Goal: Task Accomplishment & Management: Complete application form

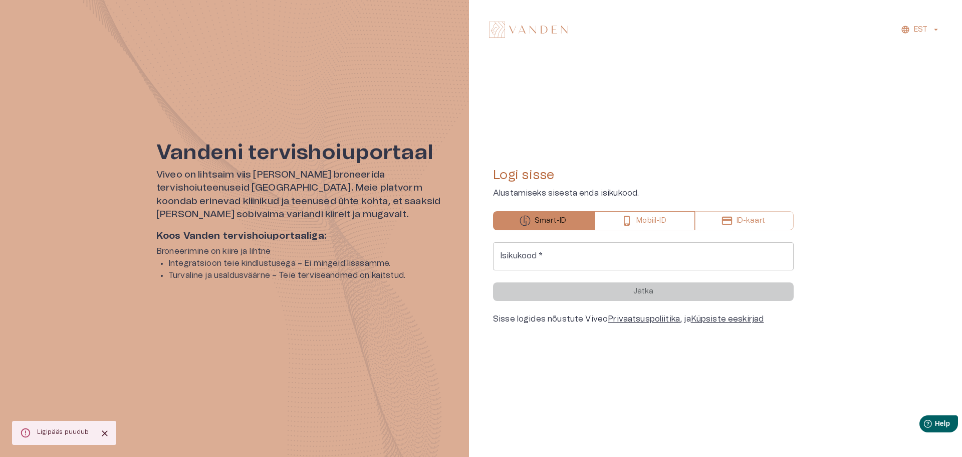
click at [667, 218] on button "Mobiil-ID" at bounding box center [645, 220] width 100 height 19
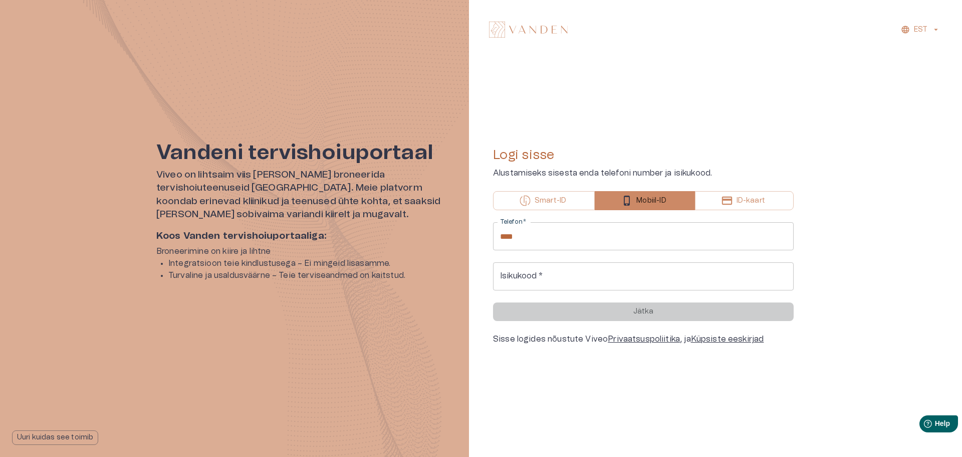
click at [611, 236] on input "****" at bounding box center [643, 236] width 301 height 28
type input "**********"
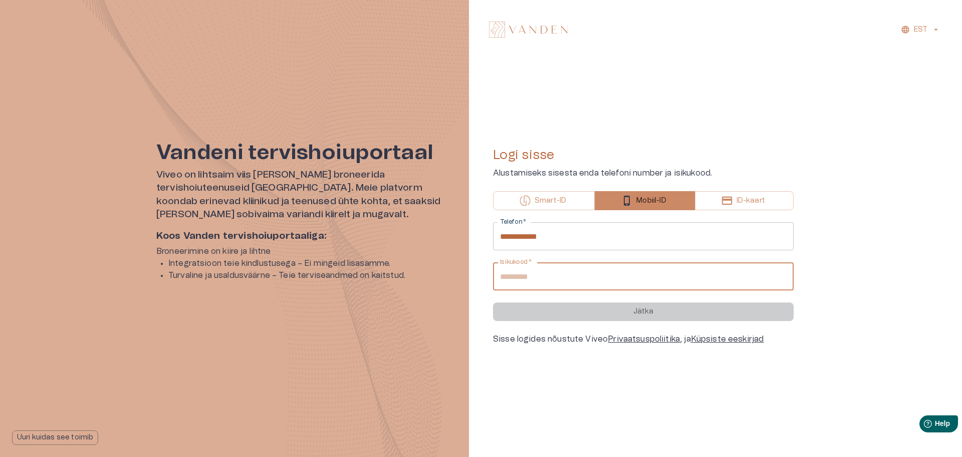
click at [589, 280] on input "Isikukood   *" at bounding box center [643, 276] width 301 height 28
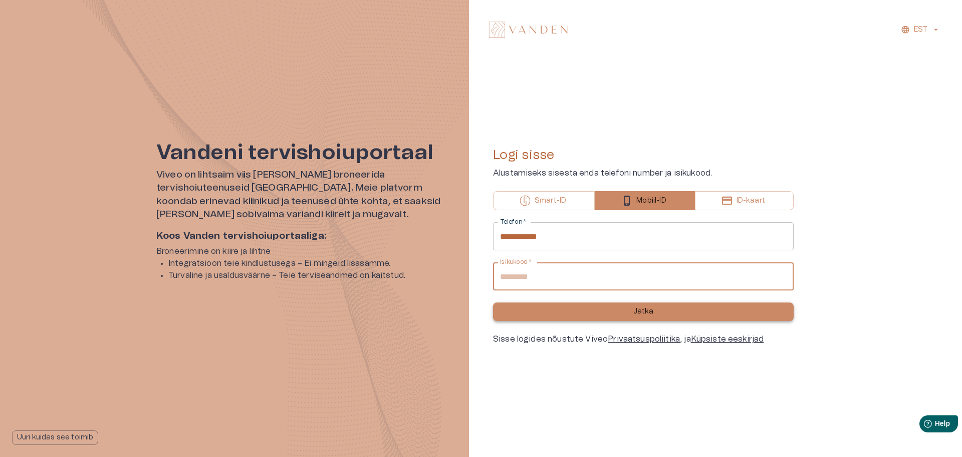
type input "**********"
click at [663, 309] on button "Jätka" at bounding box center [643, 311] width 301 height 19
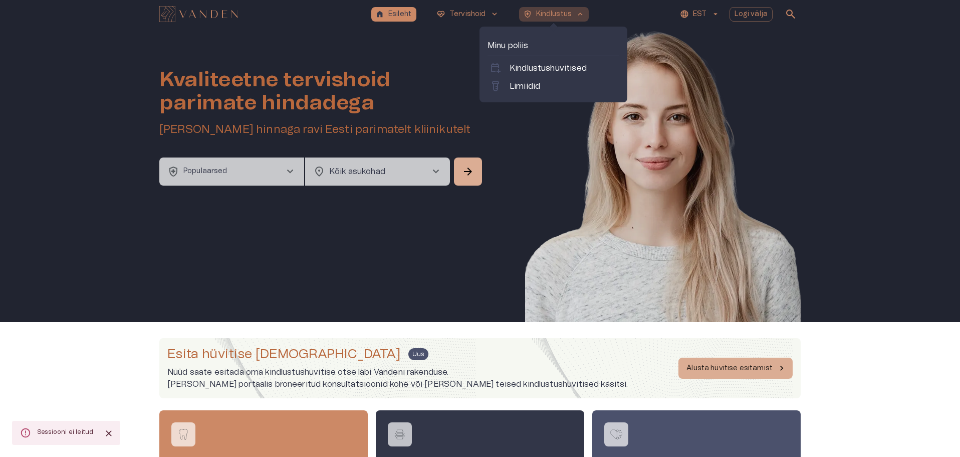
click at [555, 11] on p "Kindlustus" at bounding box center [554, 14] width 36 height 11
click at [551, 72] on p "Kindlustushüvitised" at bounding box center [548, 68] width 77 height 12
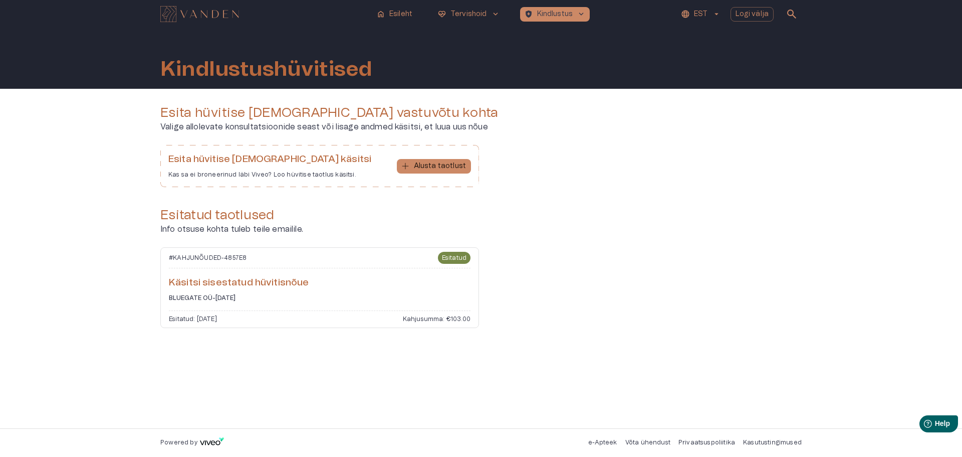
click at [342, 271] on div "# KAHJUNÕUDED - 4857E8 Esitatud Käsitsi sisestatud hüvitisnõue BLUEGATE OÜ - [D…" at bounding box center [319, 287] width 319 height 81
click at [273, 289] on h6 "Käsitsi sisestatud hüvitisnõue" at bounding box center [320, 283] width 302 height 14
click at [273, 283] on h6 "Käsitsi sisestatud hüvitisnõue" at bounding box center [320, 283] width 302 height 14
click at [424, 165] on p "Alusta taotlust" at bounding box center [440, 166] width 52 height 11
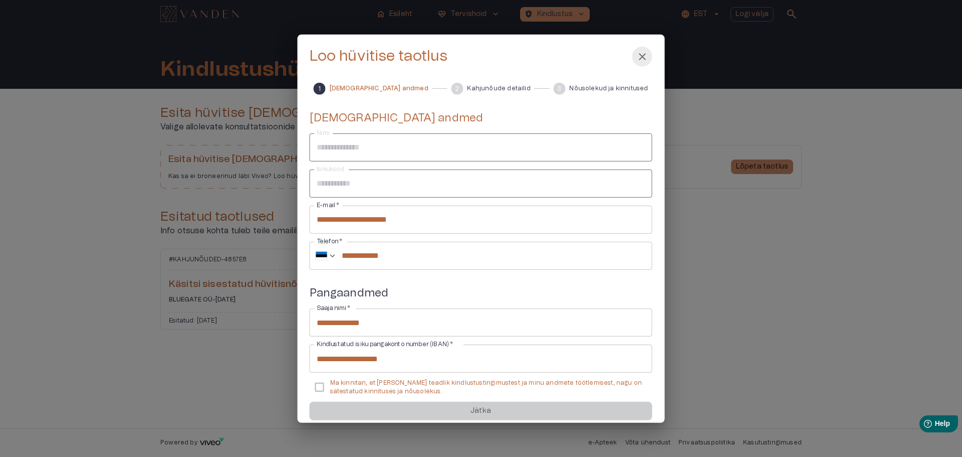
click at [637, 58] on span "close" at bounding box center [643, 56] width 12 height 12
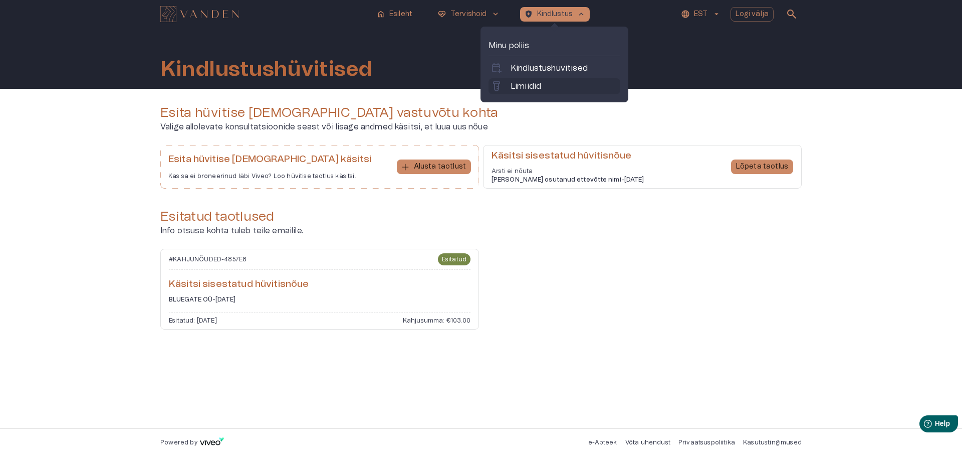
click at [537, 86] on p "Limiidid" at bounding box center [526, 86] width 31 height 12
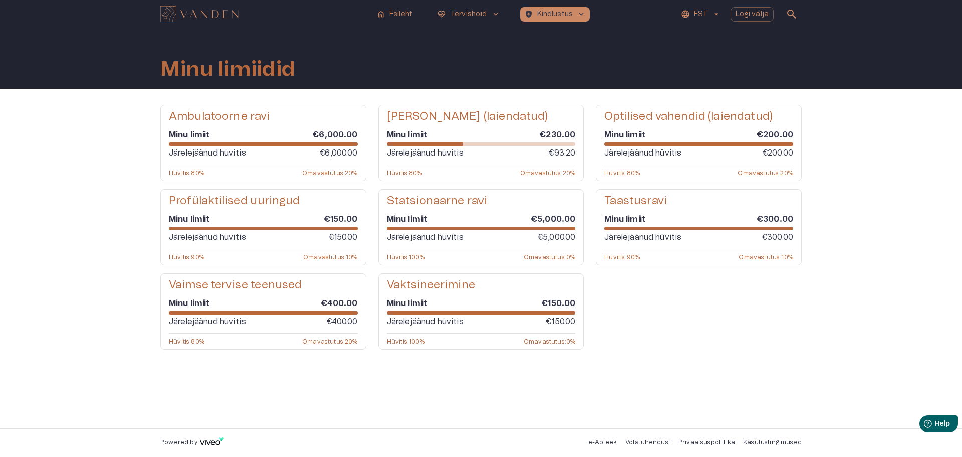
click at [254, 205] on h5 "Profülaktilised uuringud" at bounding box center [234, 200] width 131 height 15
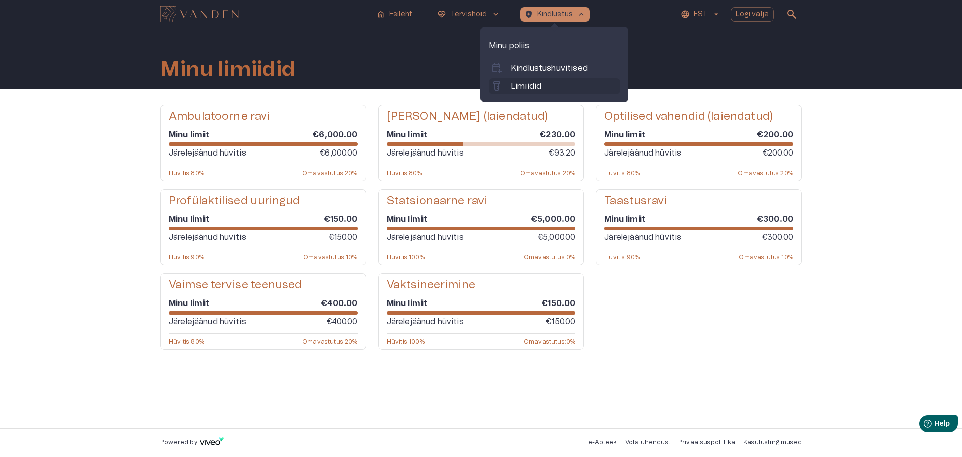
click at [544, 84] on link "labs Limiidid" at bounding box center [555, 86] width 128 height 12
click at [538, 70] on p "Kindlustushüvitised" at bounding box center [549, 68] width 77 height 12
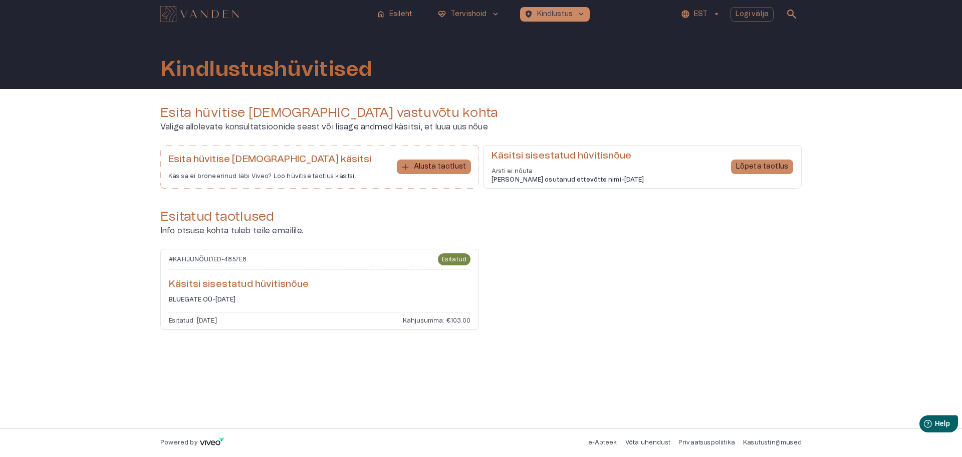
click at [564, 158] on h6 "Käsitsi sisestatud hüvitisnõue" at bounding box center [568, 156] width 152 height 14
click at [750, 161] on p "Lõpeta taotlus" at bounding box center [762, 166] width 52 height 11
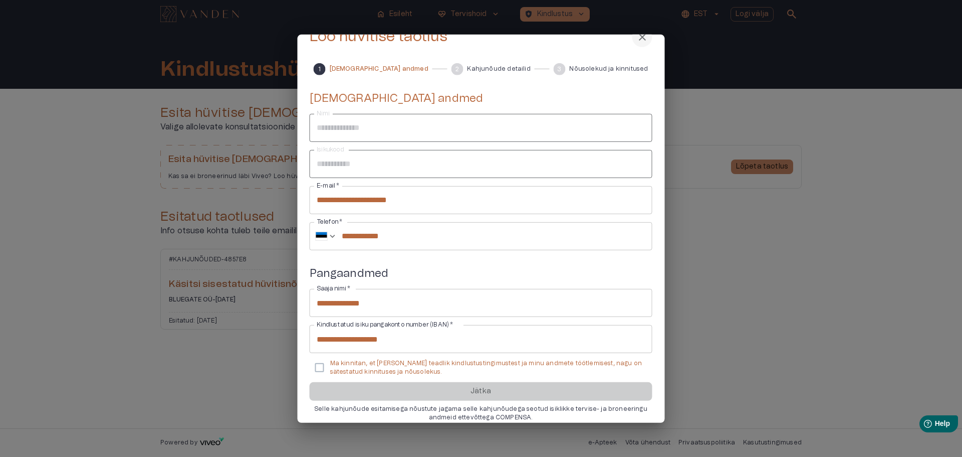
scroll to position [31, 0]
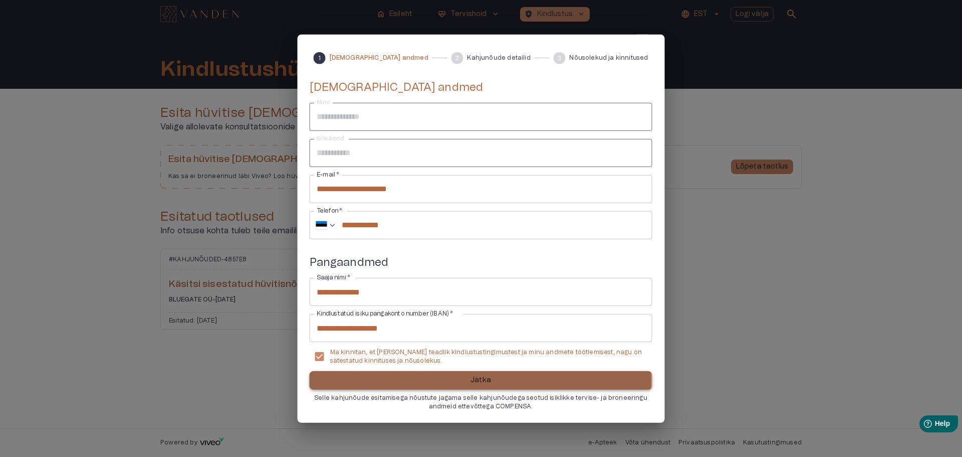
click at [470, 378] on button "Jätka" at bounding box center [481, 380] width 343 height 19
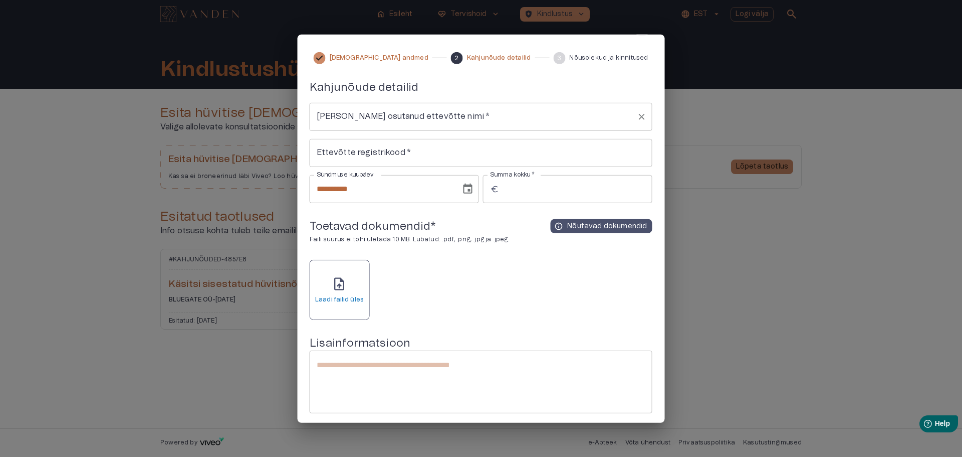
click at [478, 118] on input "[PERSON_NAME] osutanud ettevõtte nimi   *" at bounding box center [473, 116] width 319 height 19
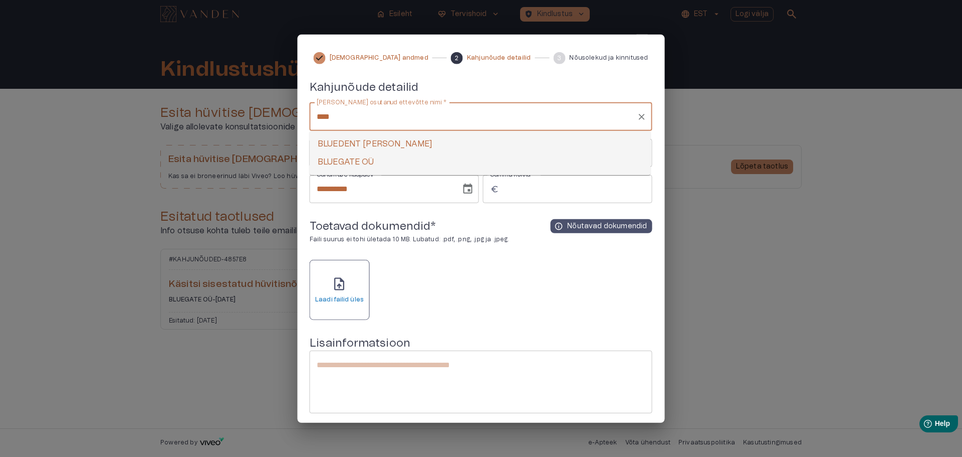
click at [424, 159] on li "BLUEGATE OÜ" at bounding box center [480, 162] width 341 height 18
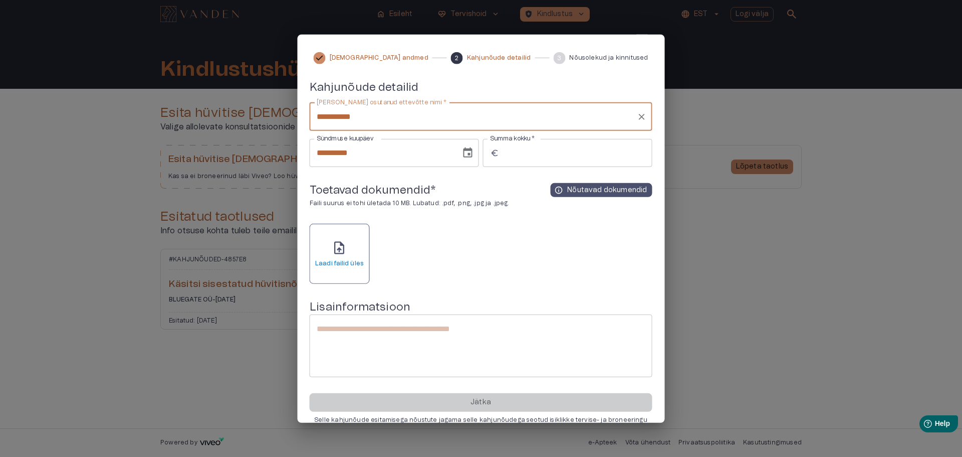
type input "**********"
click at [522, 159] on input "Summa kokku   *" at bounding box center [577, 153] width 149 height 28
click at [602, 150] on input "Summa kokku   *" at bounding box center [577, 153] width 149 height 28
type input "******"
click at [601, 240] on div "upload_file Laadi failid üles" at bounding box center [481, 254] width 343 height 60
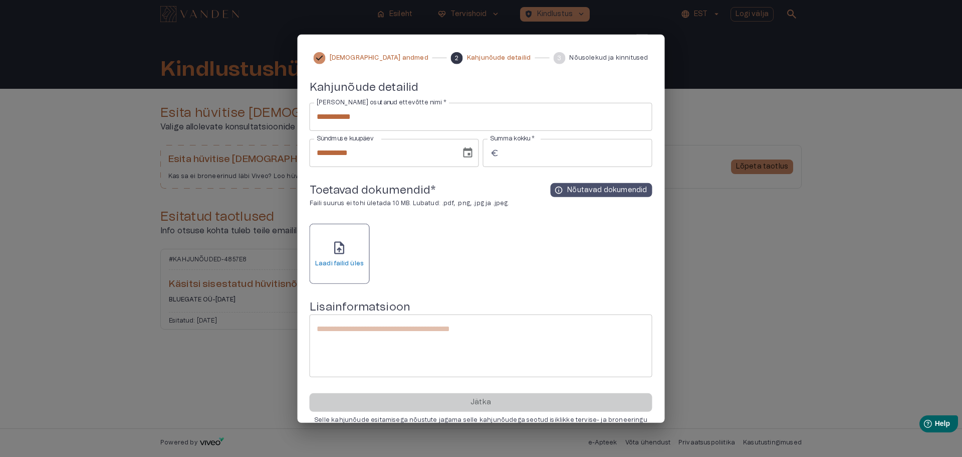
click at [329, 250] on div "upload_file Laadi failid üles" at bounding box center [339, 254] width 49 height 28
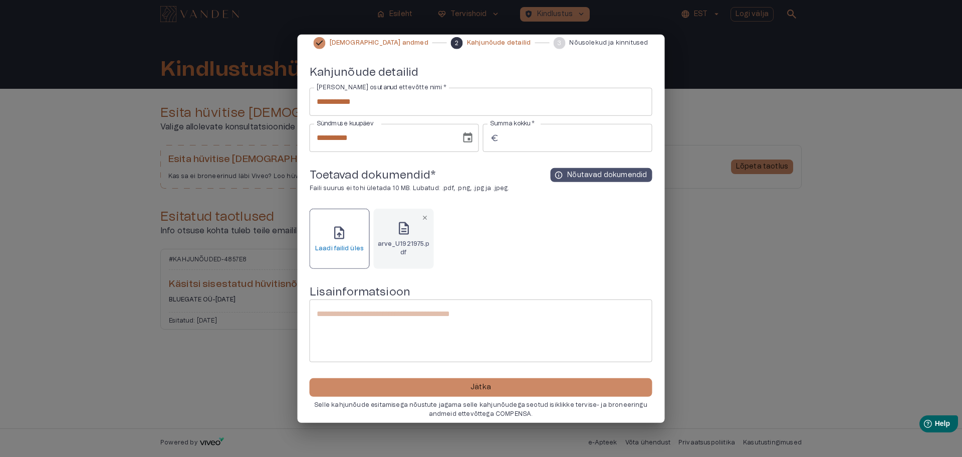
scroll to position [53, 0]
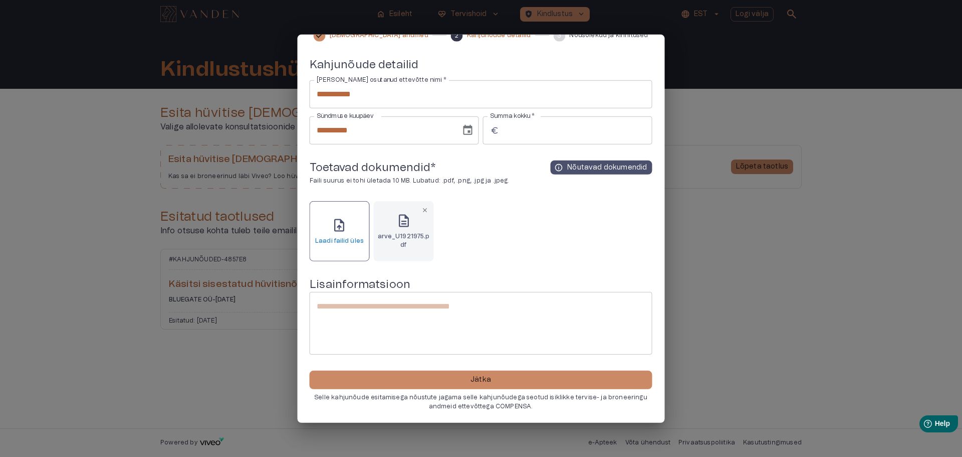
click at [498, 309] on textarea at bounding box center [481, 323] width 329 height 46
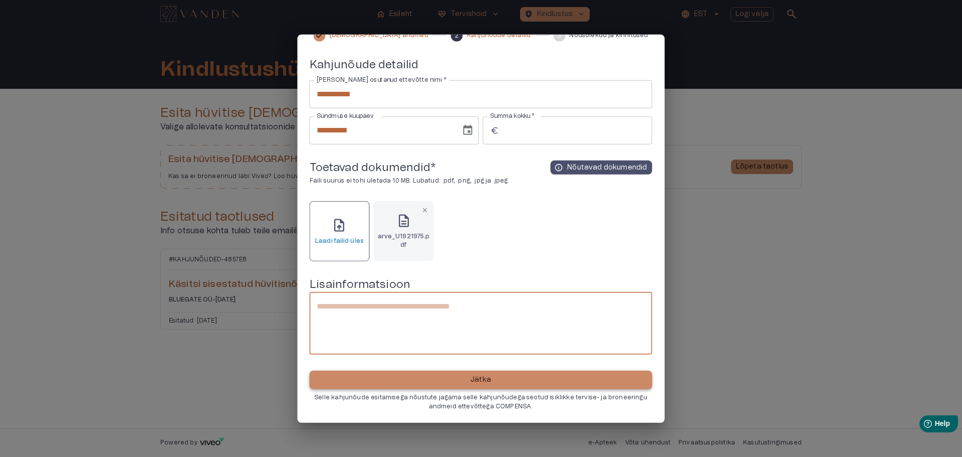
click at [500, 378] on button "Jätka" at bounding box center [481, 379] width 343 height 19
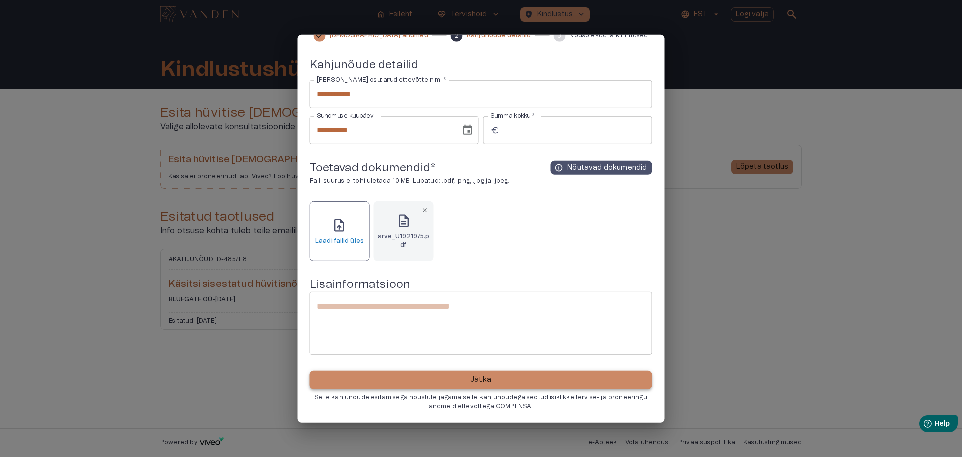
scroll to position [0, 0]
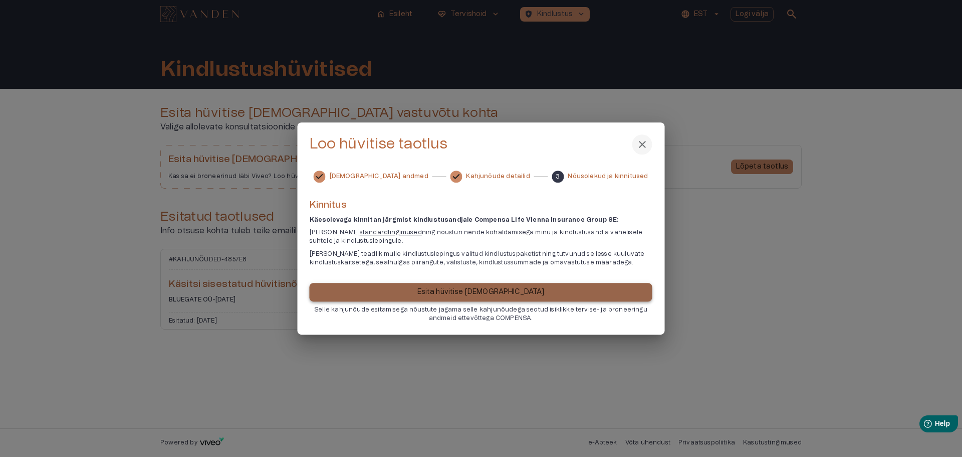
click at [458, 294] on p "Esita hüvitise [DEMOGRAPHIC_DATA]" at bounding box center [480, 292] width 127 height 11
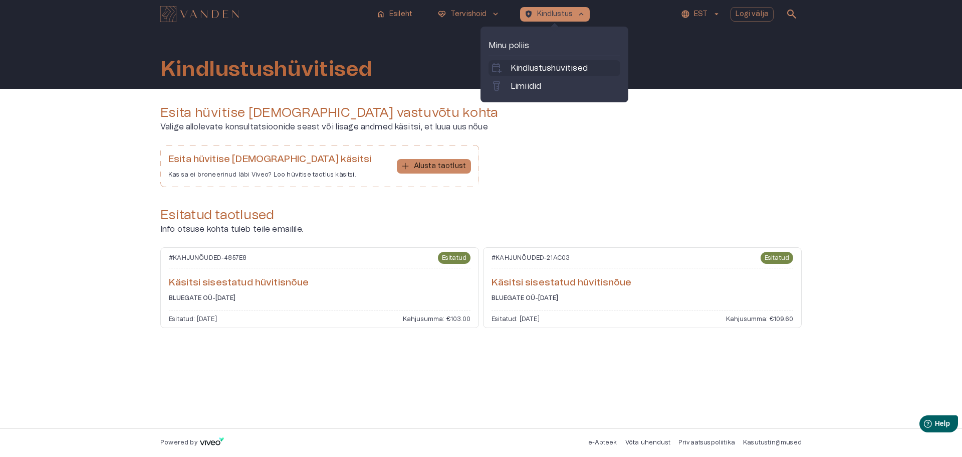
click at [539, 71] on p "Kindlustushüvitised" at bounding box center [549, 68] width 77 height 12
click at [558, 15] on p "Kindlustus" at bounding box center [555, 14] width 36 height 11
click at [523, 66] on p "Kindlustushüvitised" at bounding box center [549, 68] width 77 height 12
click at [546, 19] on p "Kindlustus" at bounding box center [555, 14] width 36 height 11
click at [535, 81] on p "Limiidid" at bounding box center [526, 86] width 31 height 12
